Goal: Task Accomplishment & Management: Complete application form

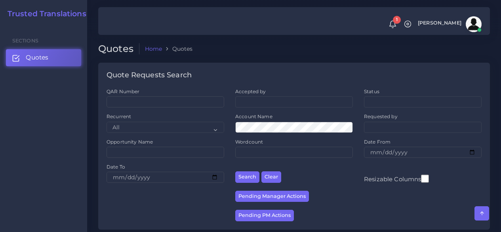
scroll to position [356, 0]
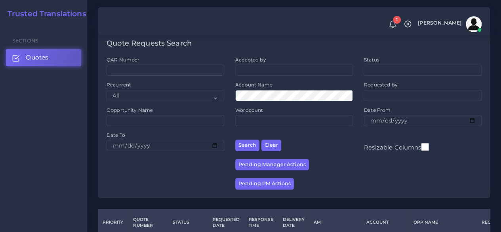
scroll to position [158, 0]
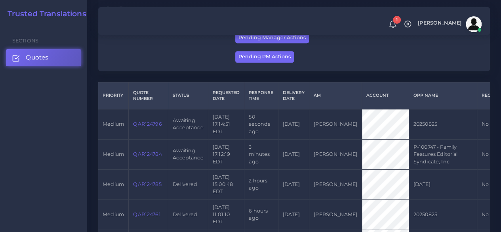
click at [148, 157] on link "QAR124784" at bounding box center [147, 154] width 29 height 6
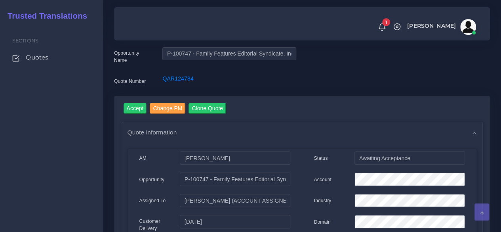
scroll to position [40, 0]
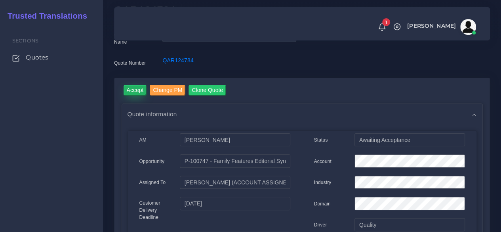
click at [140, 94] on input "Accept" at bounding box center [135, 90] width 23 height 11
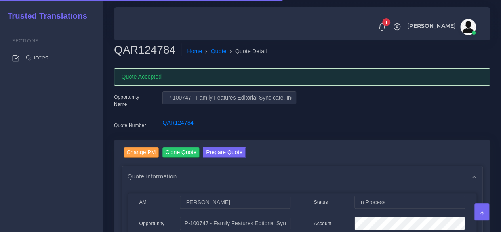
click at [136, 51] on h2 "QAR124784" at bounding box center [147, 49] width 67 height 13
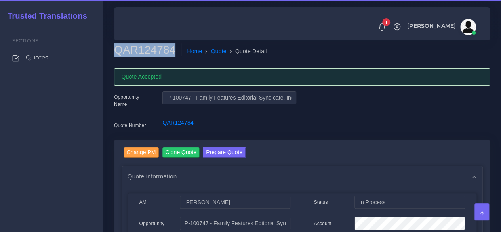
copy h2 "QAR124784"
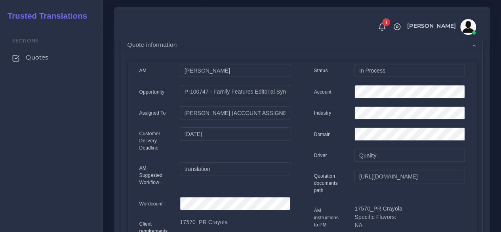
scroll to position [119, 0]
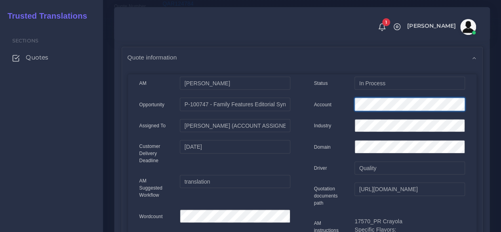
click at [321, 102] on div "Account" at bounding box center [389, 105] width 163 height 16
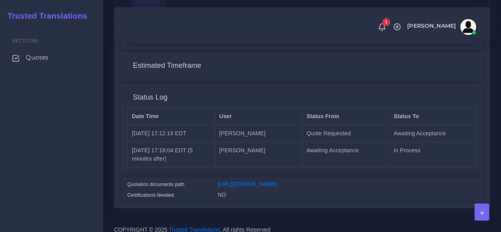
scroll to position [666, 0]
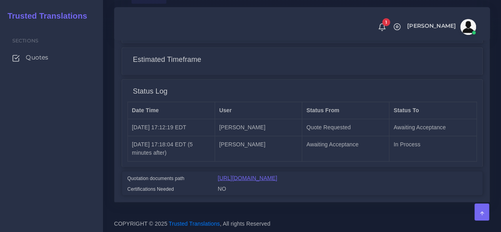
click at [277, 174] on link "[URL][DOMAIN_NAME]" at bounding box center [247, 177] width 59 height 6
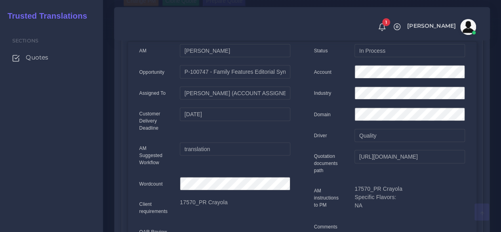
scroll to position [0, 0]
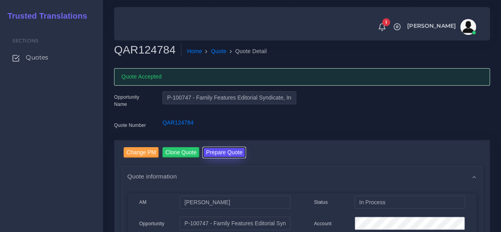
click at [222, 152] on button "Prepare Quote" at bounding box center [224, 152] width 43 height 11
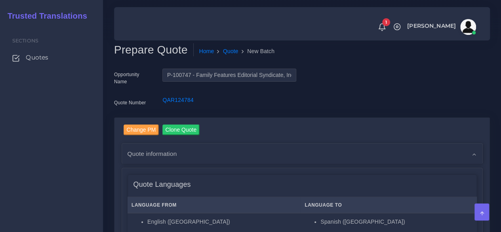
scroll to position [238, 0]
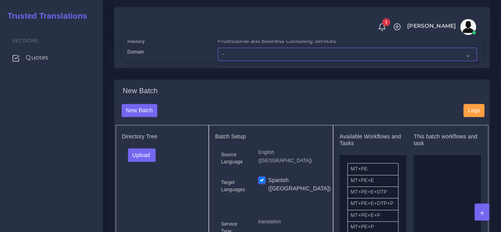
drag, startPoint x: 237, startPoint y: 69, endPoint x: 241, endPoint y: 73, distance: 6.2
click at [237, 61] on select "- Advertising and Media Agriculture, Forestry and Fishing Architecture, Buildin…" at bounding box center [347, 54] width 259 height 13
select select "Professional and Business Consulting Services"
click at [218, 61] on select "- Advertising and Media Agriculture, Forestry and Fishing Architecture, Buildin…" at bounding box center [347, 54] width 259 height 13
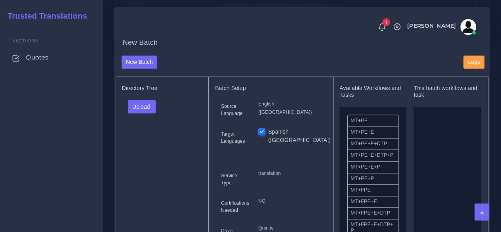
scroll to position [356, 0]
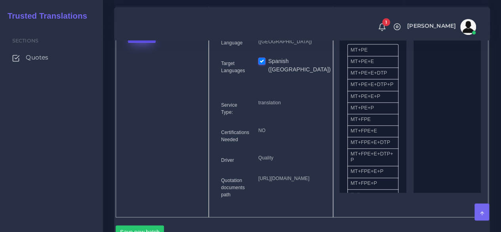
click at [140, 43] on button "Upload" at bounding box center [142, 35] width 28 height 13
click at [146, 71] on label "Files" at bounding box center [155, 66] width 55 height 10
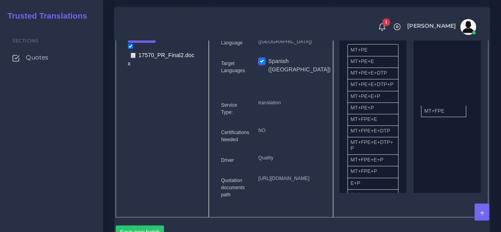
drag, startPoint x: 363, startPoint y: 139, endPoint x: 435, endPoint y: 126, distance: 73.7
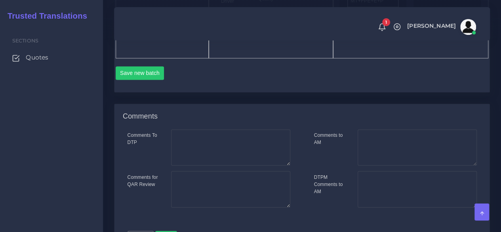
scroll to position [594, 0]
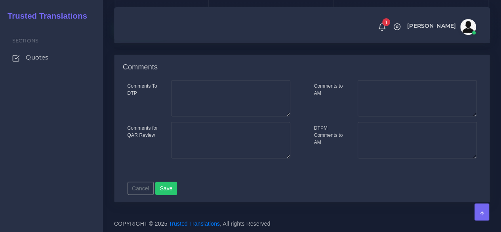
click at [127, 30] on button "Save new batch" at bounding box center [140, 23] width 49 height 13
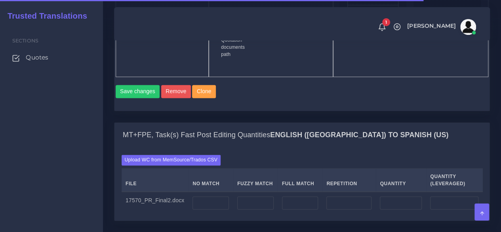
scroll to position [634, 0]
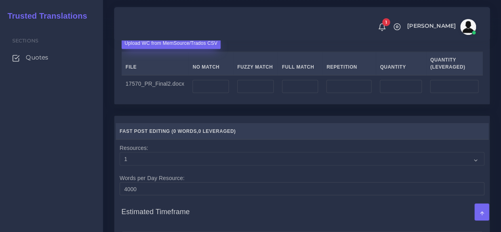
click at [171, 49] on label "Upload WC from MemSource/Trados CSV" at bounding box center [171, 43] width 99 height 11
click at [0, 0] on input "Upload WC from MemSource/Trados CSV" at bounding box center [0, 0] width 0 height 0
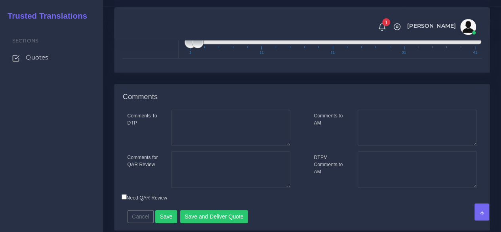
scroll to position [911, 0]
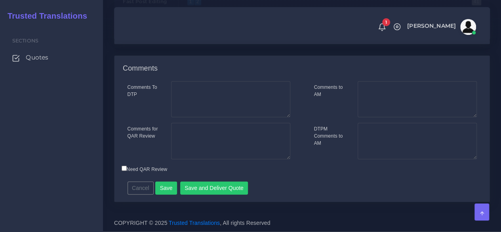
type input "1;1"
drag, startPoint x: 192, startPoint y: 63, endPoint x: 166, endPoint y: 65, distance: 26.2
click at [167, 30] on div "Fast Post Editing 1 41 1 2 1 — 2 1 11 21 31 41 1;1" at bounding box center [301, 12] width 371 height 36
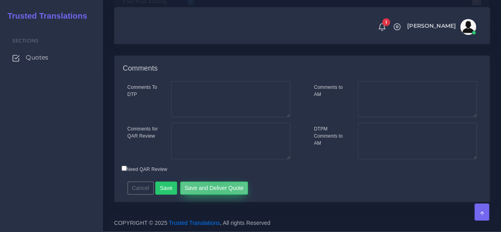
click at [212, 185] on button "Save and Deliver Quote" at bounding box center [214, 187] width 68 height 13
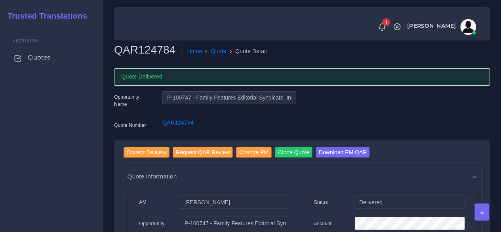
click at [43, 59] on span "Quotes" at bounding box center [39, 57] width 23 height 9
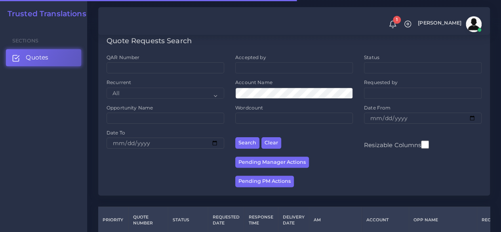
scroll to position [158, 0]
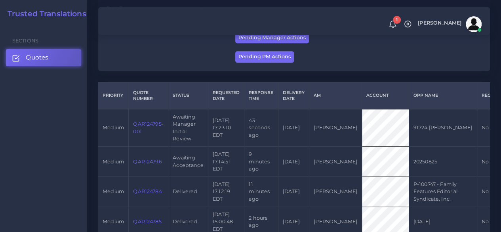
click at [143, 161] on link "QAR124796" at bounding box center [147, 161] width 29 height 6
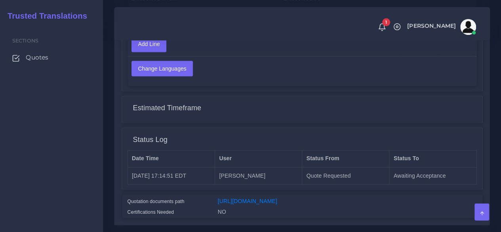
scroll to position [618, 0]
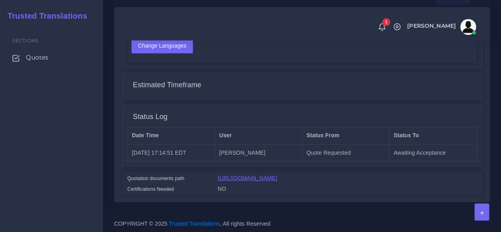
click at [235, 174] on link "[URL][DOMAIN_NAME]" at bounding box center [247, 177] width 59 height 6
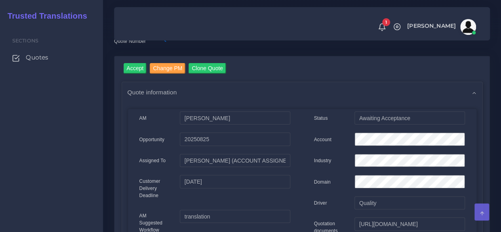
scroll to position [0, 0]
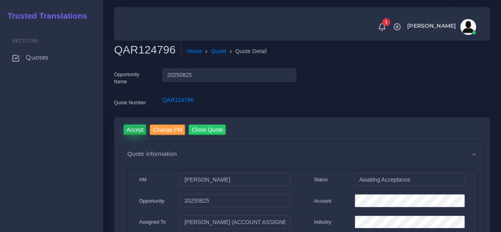
click at [139, 133] on input "Accept" at bounding box center [135, 129] width 23 height 11
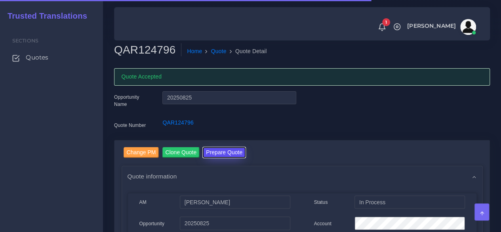
click at [228, 151] on button "Prepare Quote" at bounding box center [224, 152] width 43 height 11
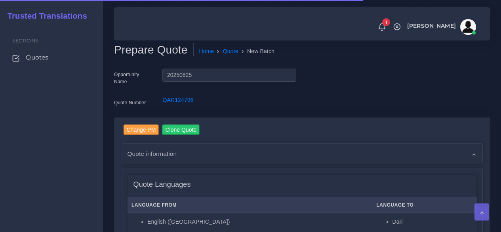
scroll to position [198, 0]
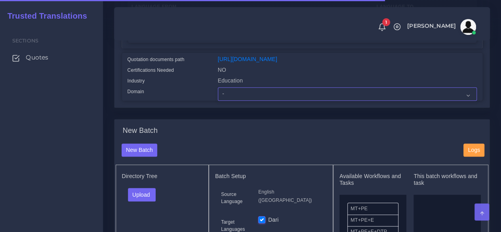
click at [239, 101] on select "- Advertising and Media Agriculture, Forestry and Fishing Architecture, Buildin…" at bounding box center [347, 93] width 259 height 13
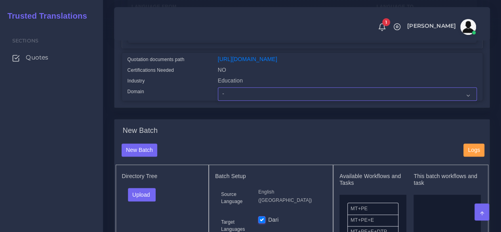
select select "Education"
click at [218, 101] on select "- Advertising and Media Agriculture, Forestry and Fishing Architecture, Buildin…" at bounding box center [347, 93] width 259 height 13
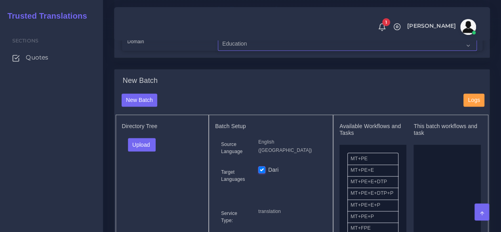
scroll to position [317, 0]
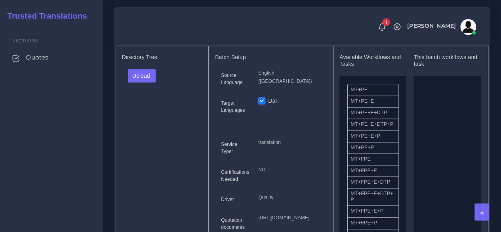
click at [159, 88] on div "Upload Folder Files un/check all" at bounding box center [162, 78] width 81 height 19
click at [152, 82] on button "Upload" at bounding box center [142, 75] width 28 height 13
click at [154, 110] on label "Files" at bounding box center [155, 106] width 55 height 10
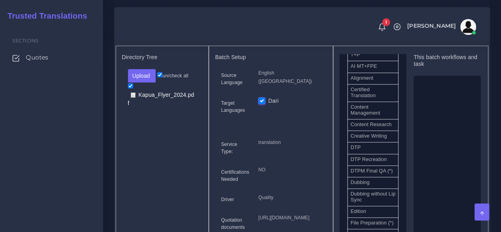
scroll to position [238, 0]
drag, startPoint x: 387, startPoint y: 169, endPoint x: 392, endPoint y: 161, distance: 9.1
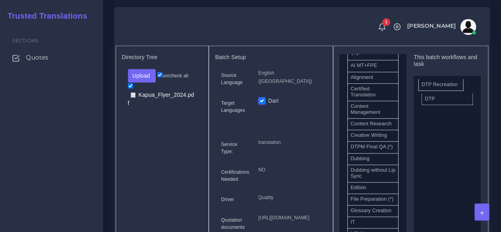
drag, startPoint x: 375, startPoint y: 169, endPoint x: 447, endPoint y: 97, distance: 101.6
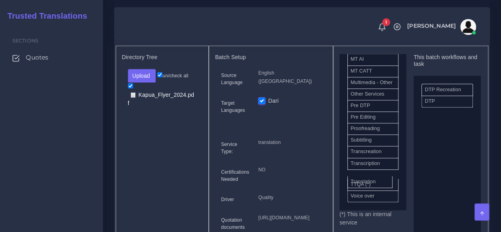
scroll to position [432, 0]
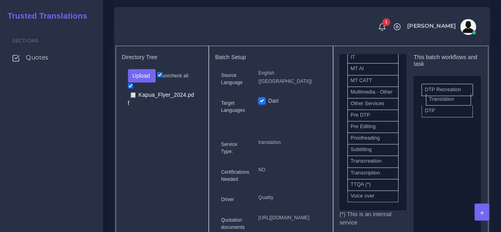
drag, startPoint x: 374, startPoint y: 192, endPoint x: 452, endPoint y: 110, distance: 113.4
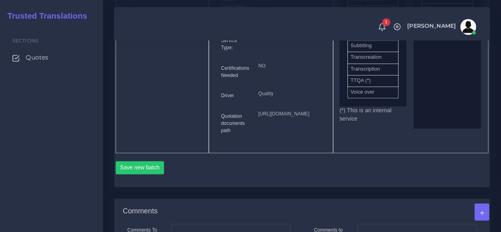
scroll to position [515, 0]
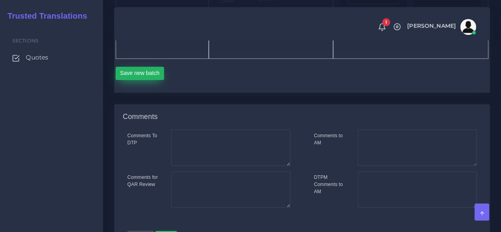
click at [144, 80] on button "Save new batch" at bounding box center [140, 73] width 49 height 13
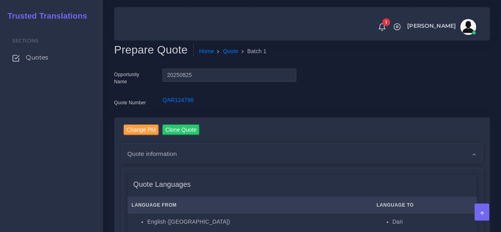
click at [54, 141] on div "Sections Quotes" at bounding box center [51, 128] width 103 height 207
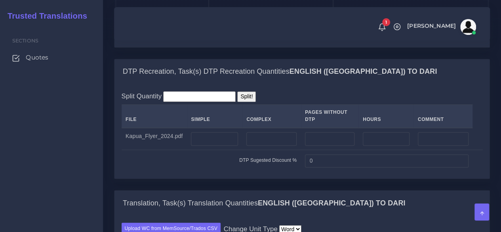
scroll to position [713, 0]
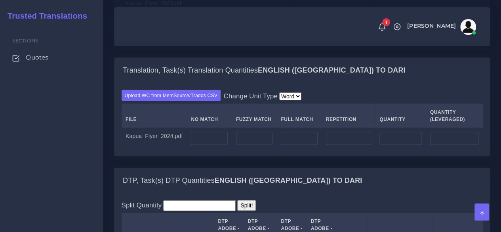
click at [219, 17] on td at bounding box center [214, 6] width 55 height 22
click at [218, 13] on input "number" at bounding box center [214, 5] width 47 height 13
type input "1"
click at [218, 145] on input "number" at bounding box center [209, 137] width 36 height 13
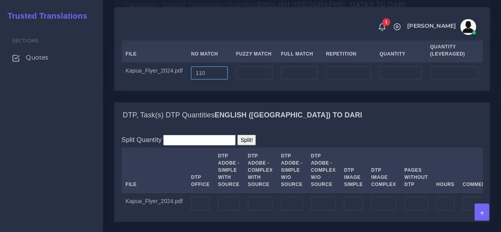
scroll to position [832, 0]
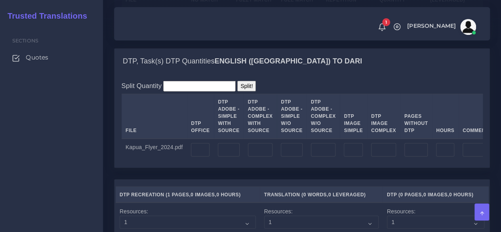
type input "110"
click at [259, 161] on td at bounding box center [260, 150] width 33 height 22
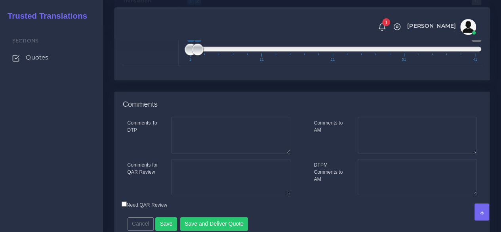
scroll to position [1109, 0]
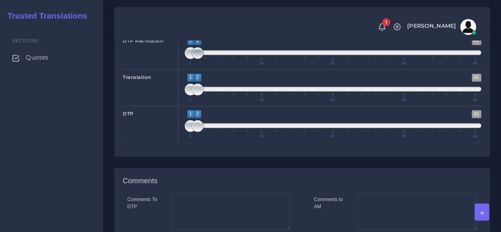
type input "1"
type input "1;1"
drag, startPoint x: 195, startPoint y: 112, endPoint x: 150, endPoint y: 122, distance: 45.7
click at [150, 69] on div "DTP Recreation 1 41 1 1 1 — 1 1 11 21 31 41 1;1" at bounding box center [301, 51] width 371 height 36
type input "1;1"
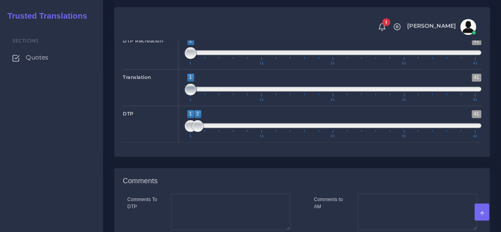
drag, startPoint x: 192, startPoint y: 147, endPoint x: 166, endPoint y: 153, distance: 26.9
click at [164, 106] on div "Translation 1 41 1 1 1 — 1 1 11 21 31 41 1;1" at bounding box center [301, 87] width 371 height 36
type input "1;1"
drag, startPoint x: 197, startPoint y: 187, endPoint x: 172, endPoint y: 186, distance: 25.4
click at [173, 142] on div "DTP 1 41 1 1 1 — 1 1 11 21 31 41 1;1" at bounding box center [301, 124] width 371 height 36
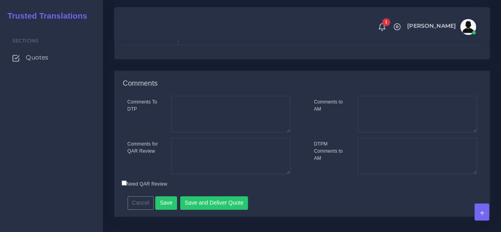
scroll to position [1279, 0]
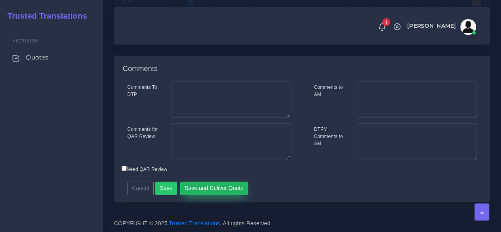
click at [210, 189] on button "Save and Deliver Quote" at bounding box center [214, 187] width 68 height 13
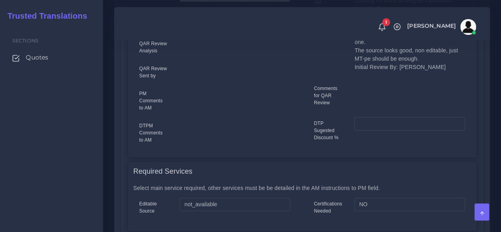
scroll to position [436, 0]
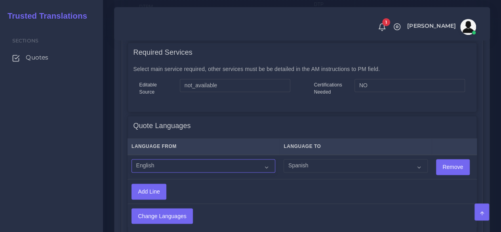
click at [215, 169] on select "Acoli Afar Afrikaans Akan Akateko Albanian American Sign Language (ASL) Amharic…" at bounding box center [203, 165] width 144 height 13
select select "14001"
click at [131, 159] on select "Acoli Afar Afrikaans Akan Akateko Albanian American Sign Language (ASL) Amharic…" at bounding box center [203, 165] width 144 height 13
click at [297, 164] on select "Acoli Afar Afrikaans Akan Akateko Albanian American Sign Language (ASL) Amharic…" at bounding box center [356, 165] width 144 height 13
select select "15011"
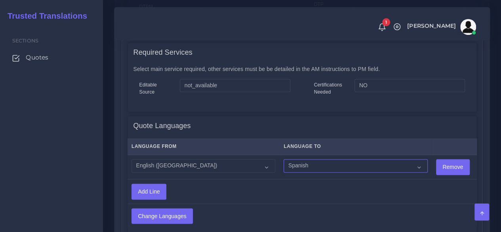
click at [284, 159] on select "Acoli Afar Afrikaans Akan Akateko Albanian American Sign Language (ASL) Amharic…" at bounding box center [356, 165] width 144 height 13
click at [177, 220] on input "Change Languages" at bounding box center [162, 215] width 61 height 15
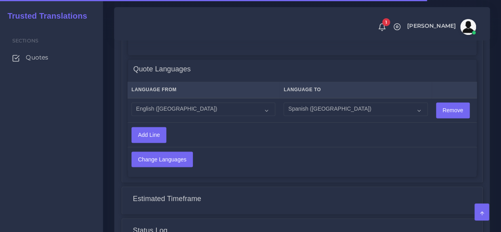
scroll to position [691, 0]
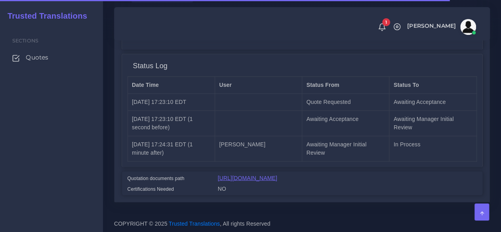
click at [277, 174] on link "[URL][DOMAIN_NAME]" at bounding box center [247, 177] width 59 height 6
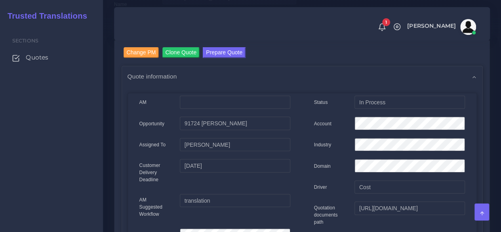
scroll to position [0, 0]
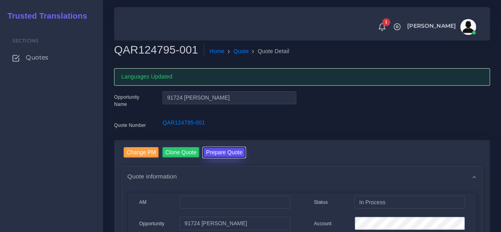
click at [237, 153] on button "Prepare Quote" at bounding box center [224, 152] width 43 height 11
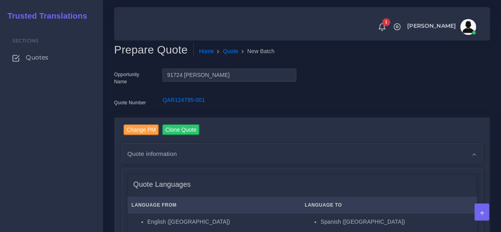
scroll to position [158, 0]
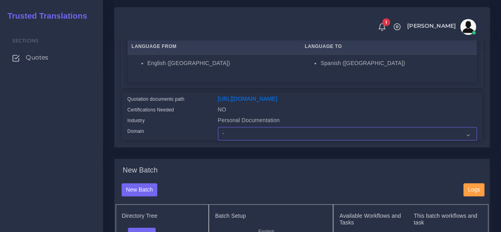
click at [242, 140] on select "- Advertising and Media Agriculture, Forestry and Fishing Architecture, Buildin…" at bounding box center [347, 133] width 259 height 13
click at [236, 140] on select "- Advertising and Media Agriculture, Forestry and Fishing Architecture, Buildin…" at bounding box center [347, 133] width 259 height 13
select select "Legal Services"
click at [218, 140] on select "- Advertising and Media Agriculture, Forestry and Fishing Architecture, Buildin…" at bounding box center [347, 133] width 259 height 13
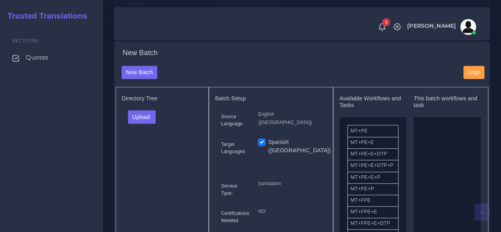
scroll to position [277, 0]
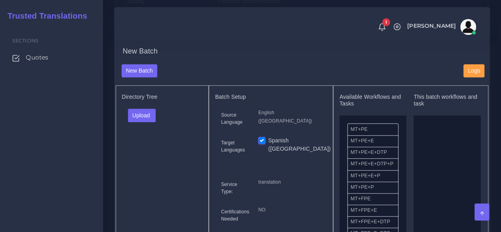
click at [149, 127] on div "Upload Folder Files un/check all" at bounding box center [162, 117] width 81 height 19
click at [142, 122] on button "Upload" at bounding box center [142, 114] width 28 height 13
click at [155, 150] on label "Files" at bounding box center [155, 145] width 55 height 10
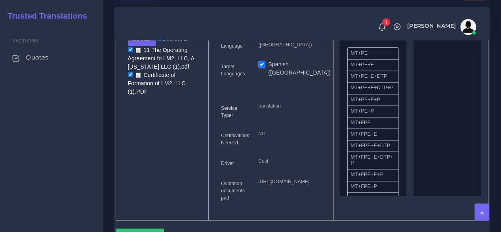
scroll to position [356, 0]
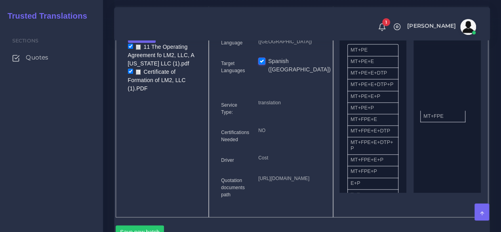
drag, startPoint x: 367, startPoint y: 138, endPoint x: 440, endPoint y: 129, distance: 74.2
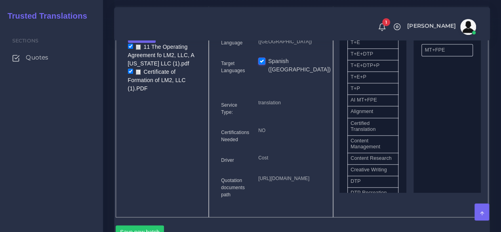
scroll to position [158, 0]
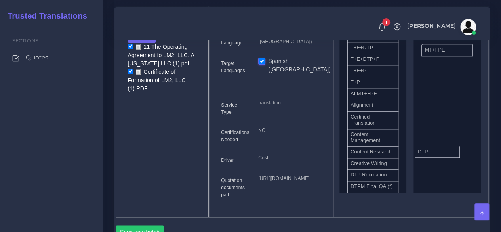
drag, startPoint x: 382, startPoint y: 197, endPoint x: 426, endPoint y: 165, distance: 54.4
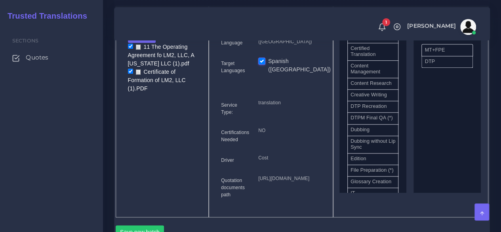
scroll to position [238, 0]
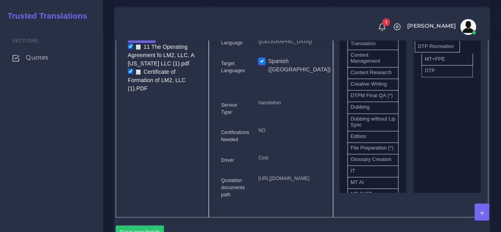
drag, startPoint x: 373, startPoint y: 116, endPoint x: 440, endPoint y: 58, distance: 89.0
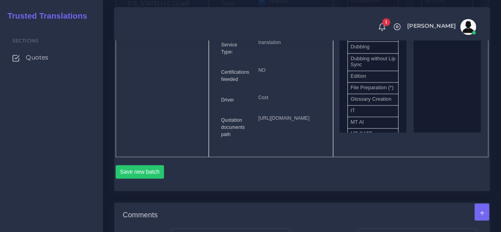
scroll to position [515, 0]
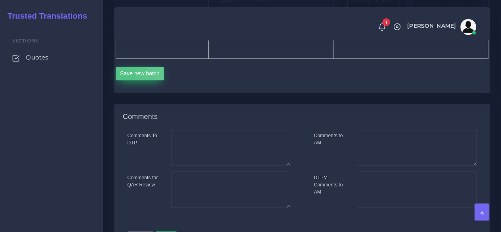
click at [126, 80] on button "Save new batch" at bounding box center [140, 73] width 49 height 13
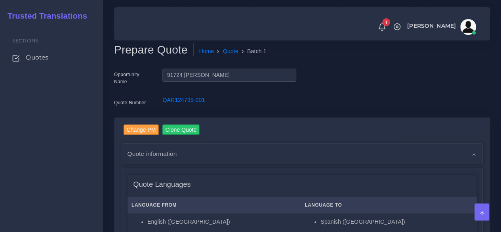
click at [65, 179] on div "Sections Quotes" at bounding box center [51, 128] width 103 height 207
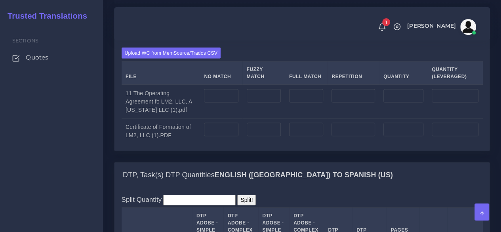
scroll to position [713, 0]
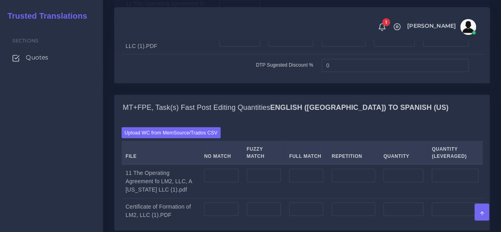
click at [244, 13] on input "number" at bounding box center [239, 6] width 41 height 13
type input "42"
click at [239, 47] on input "number" at bounding box center [239, 39] width 41 height 13
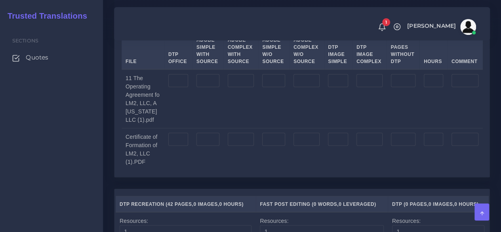
scroll to position [1029, 0]
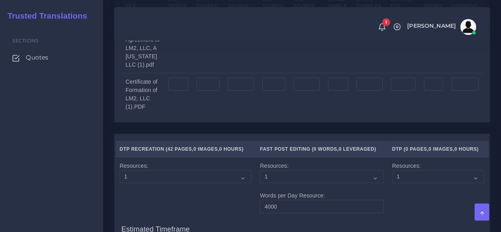
type input "2"
click at [177, 32] on input "number" at bounding box center [178, 25] width 20 height 13
type input "42"
click at [179, 91] on input "number" at bounding box center [178, 84] width 20 height 13
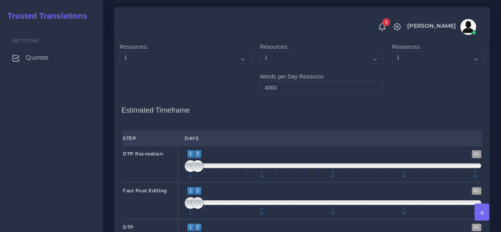
scroll to position [1416, 0]
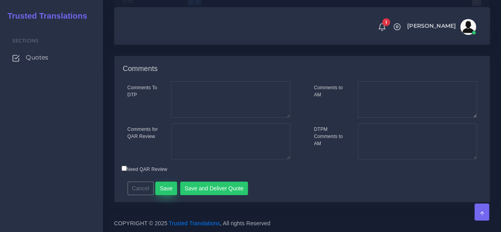
type input "2"
click at [163, 192] on button "Save" at bounding box center [166, 187] width 22 height 13
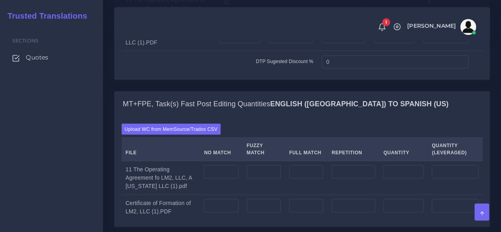
scroll to position [832, 0]
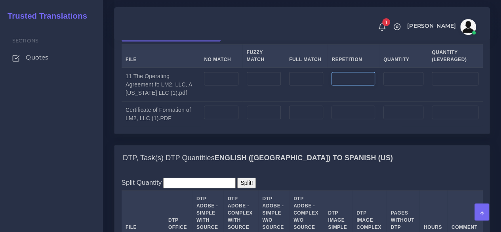
click at [347, 86] on input "number" at bounding box center [353, 78] width 44 height 13
type input "672"
type input "168"
click at [227, 86] on input "number" at bounding box center [221, 78] width 34 height 13
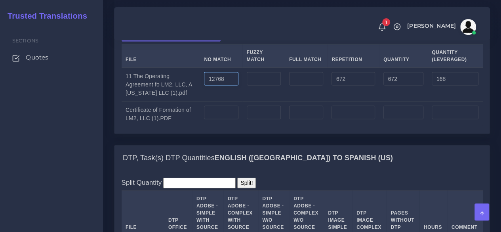
type input "12768"
type input "13440"
type input "12936"
click at [220, 119] on input "number" at bounding box center [221, 112] width 34 height 13
type input "620"
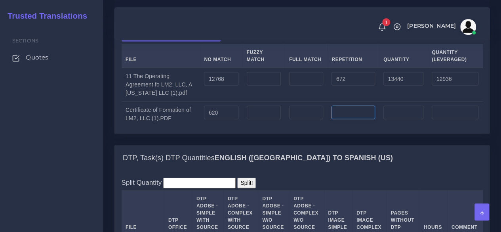
type input "620"
click at [365, 119] on input "number" at bounding box center [353, 112] width 44 height 13
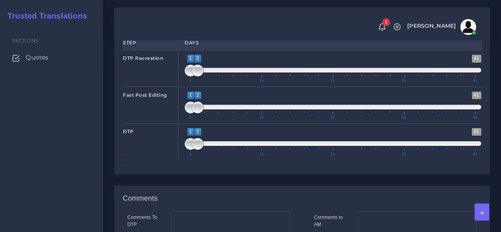
scroll to position [1267, 0]
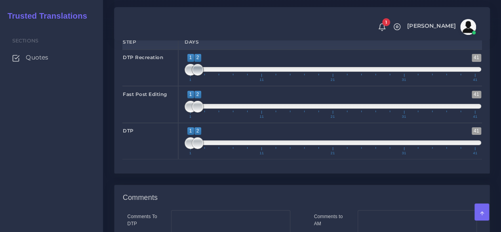
type input "6"
type input "626"
type input "621"
type input "1;1"
drag, startPoint x: 200, startPoint y: 115, endPoint x: 187, endPoint y: 118, distance: 13.8
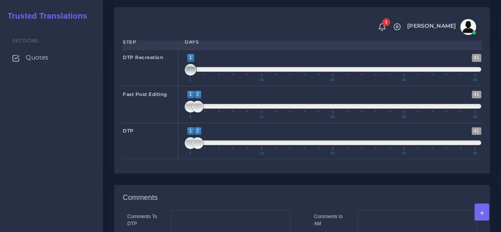
click at [187, 76] on span at bounding box center [191, 70] width 12 height 12
type input "1;3"
drag, startPoint x: 196, startPoint y: 152, endPoint x: 206, endPoint y: 153, distance: 9.6
click at [206, 112] on span at bounding box center [205, 107] width 12 height 12
drag, startPoint x: 199, startPoint y: 187, endPoint x: 210, endPoint y: 186, distance: 11.5
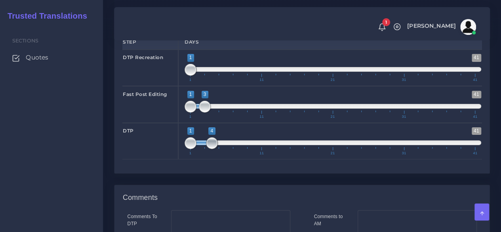
click at [210, 149] on span at bounding box center [212, 143] width 12 height 12
type input "4;4"
drag, startPoint x: 192, startPoint y: 186, endPoint x: 215, endPoint y: 187, distance: 23.0
click at [215, 149] on span at bounding box center [212, 143] width 12 height 12
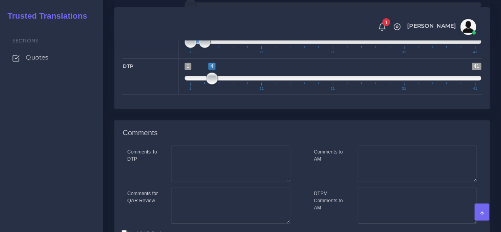
scroll to position [1439, 0]
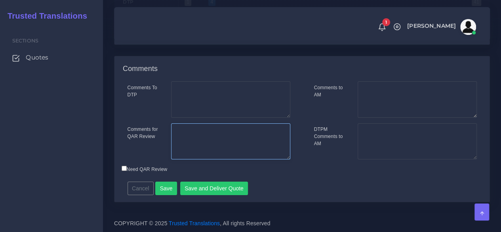
click at [227, 135] on textarea "Comments for QAR Review" at bounding box center [230, 141] width 119 height 36
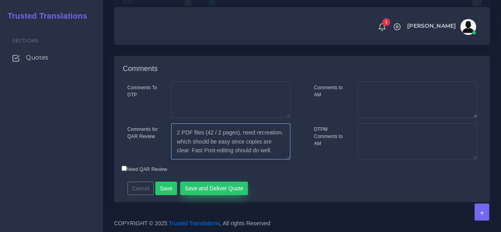
type textarea "2 PDF files (42 / 2 pages), need recreation, which should be easy since copies …"
click at [229, 186] on button "Save and Deliver Quote" at bounding box center [214, 187] width 68 height 13
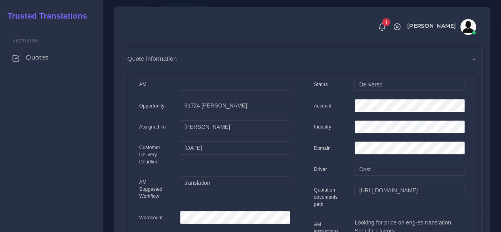
scroll to position [119, 0]
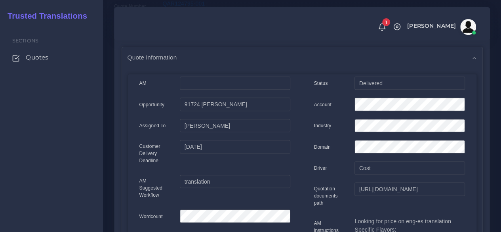
click at [48, 132] on div "Sections Quotes" at bounding box center [51, 128] width 103 height 207
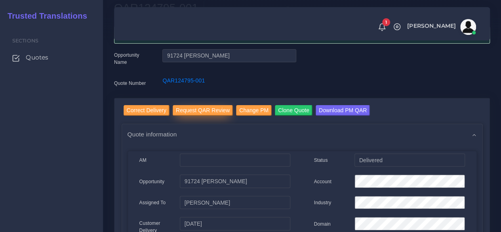
scroll to position [79, 0]
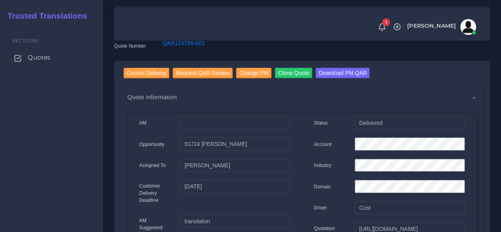
click at [46, 58] on span "Quotes" at bounding box center [39, 57] width 23 height 9
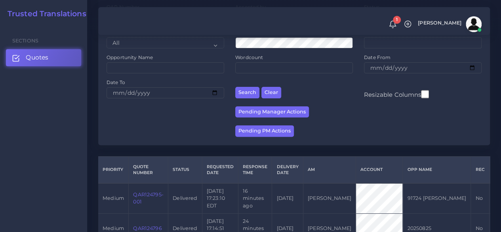
scroll to position [198, 0]
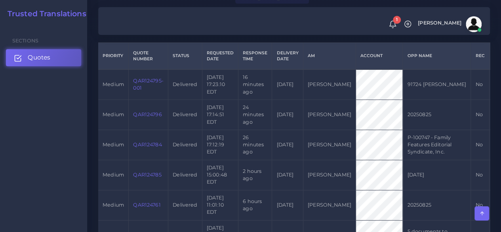
click at [55, 60] on link "Quotes" at bounding box center [43, 57] width 75 height 17
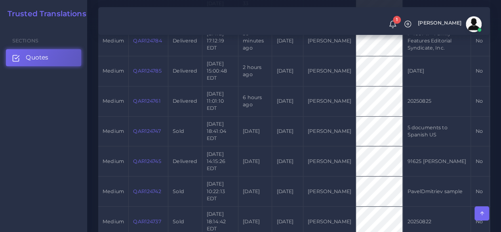
scroll to position [317, 0]
